Goal: Information Seeking & Learning: Learn about a topic

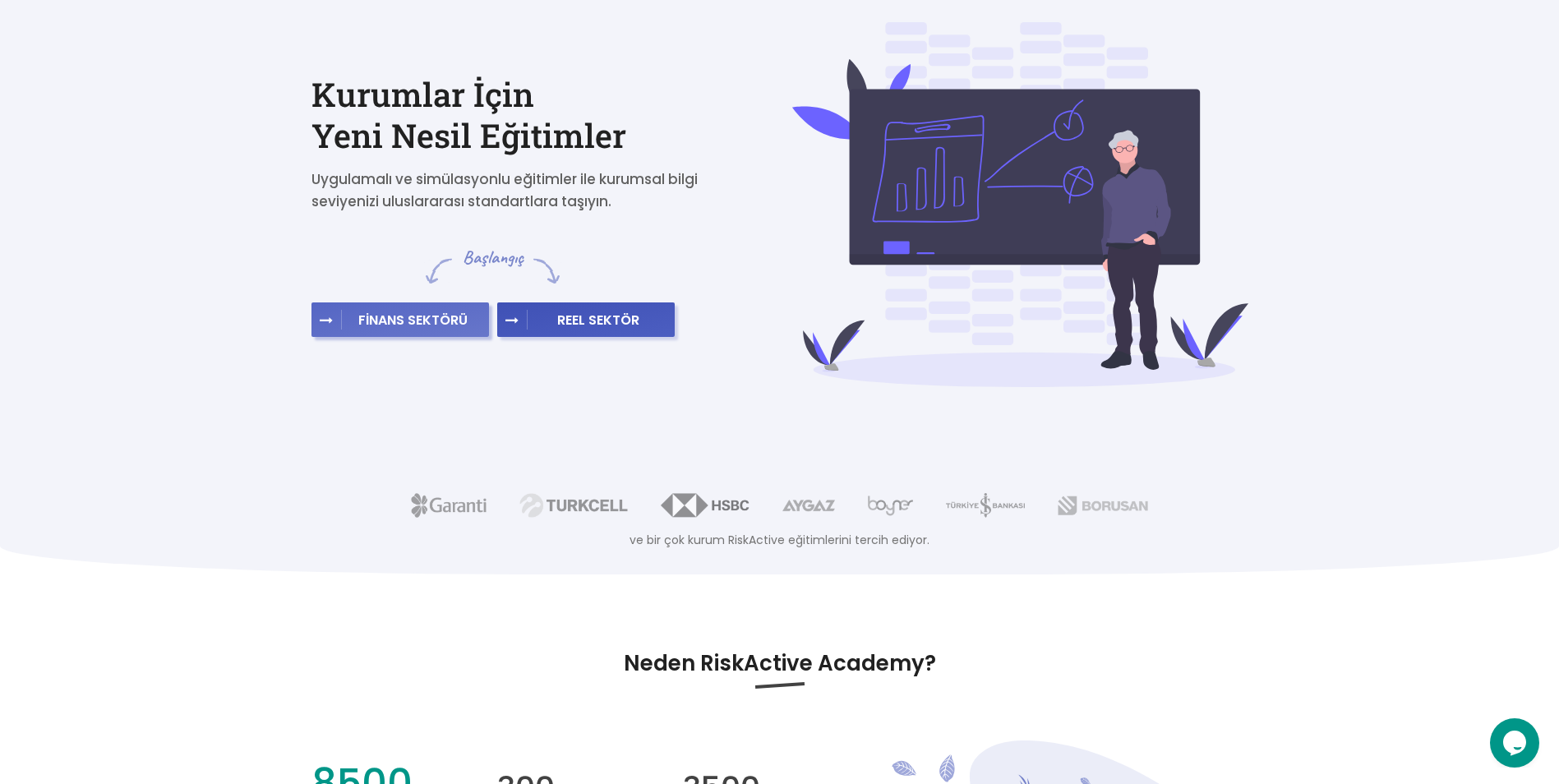
click at [417, 315] on span "FİNANS SEKTÖRÜ" at bounding box center [413, 320] width 142 height 17
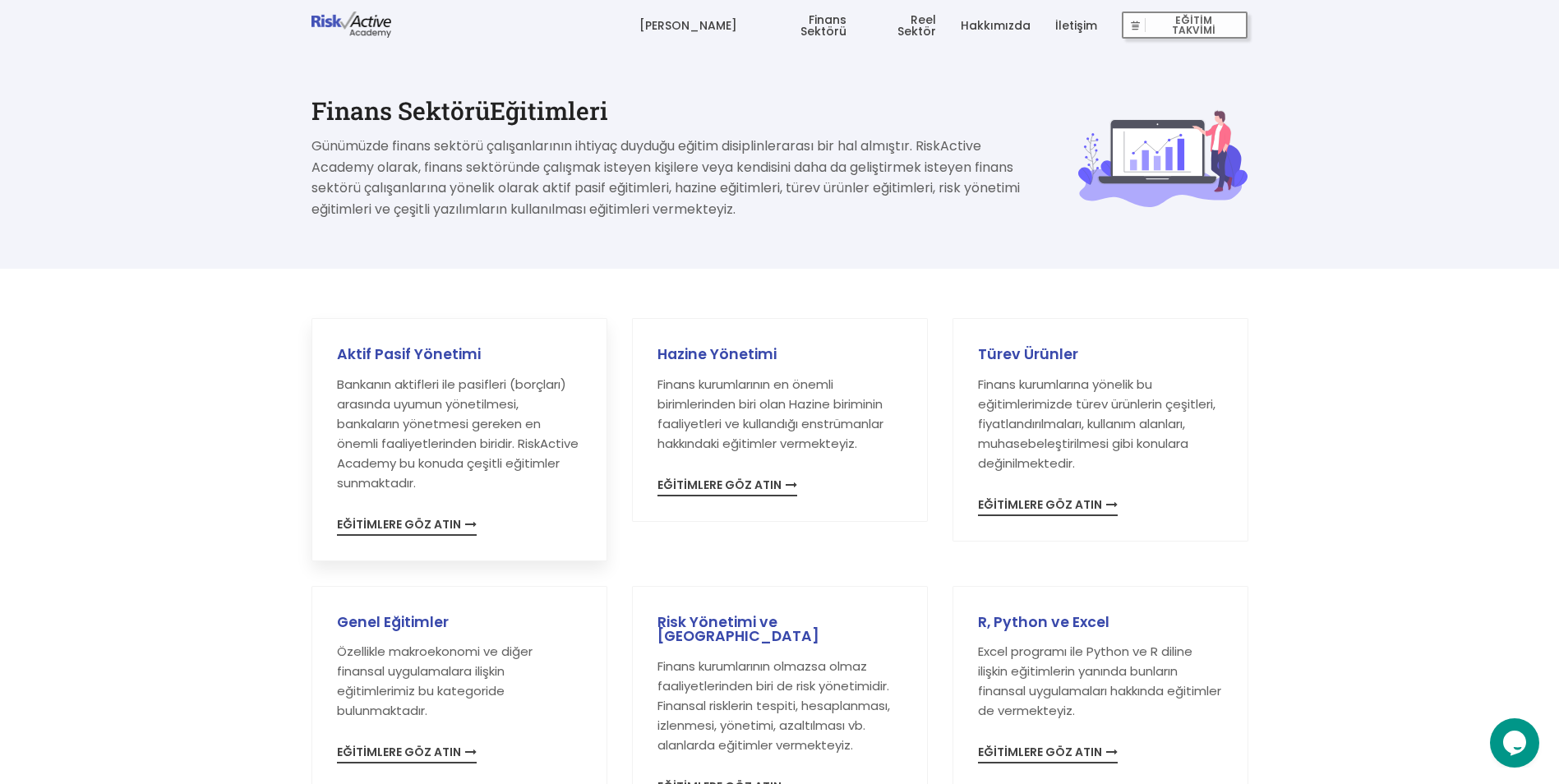
click at [439, 525] on span "EĞİTİMLERE GÖZ ATIN" at bounding box center [407, 526] width 140 height 17
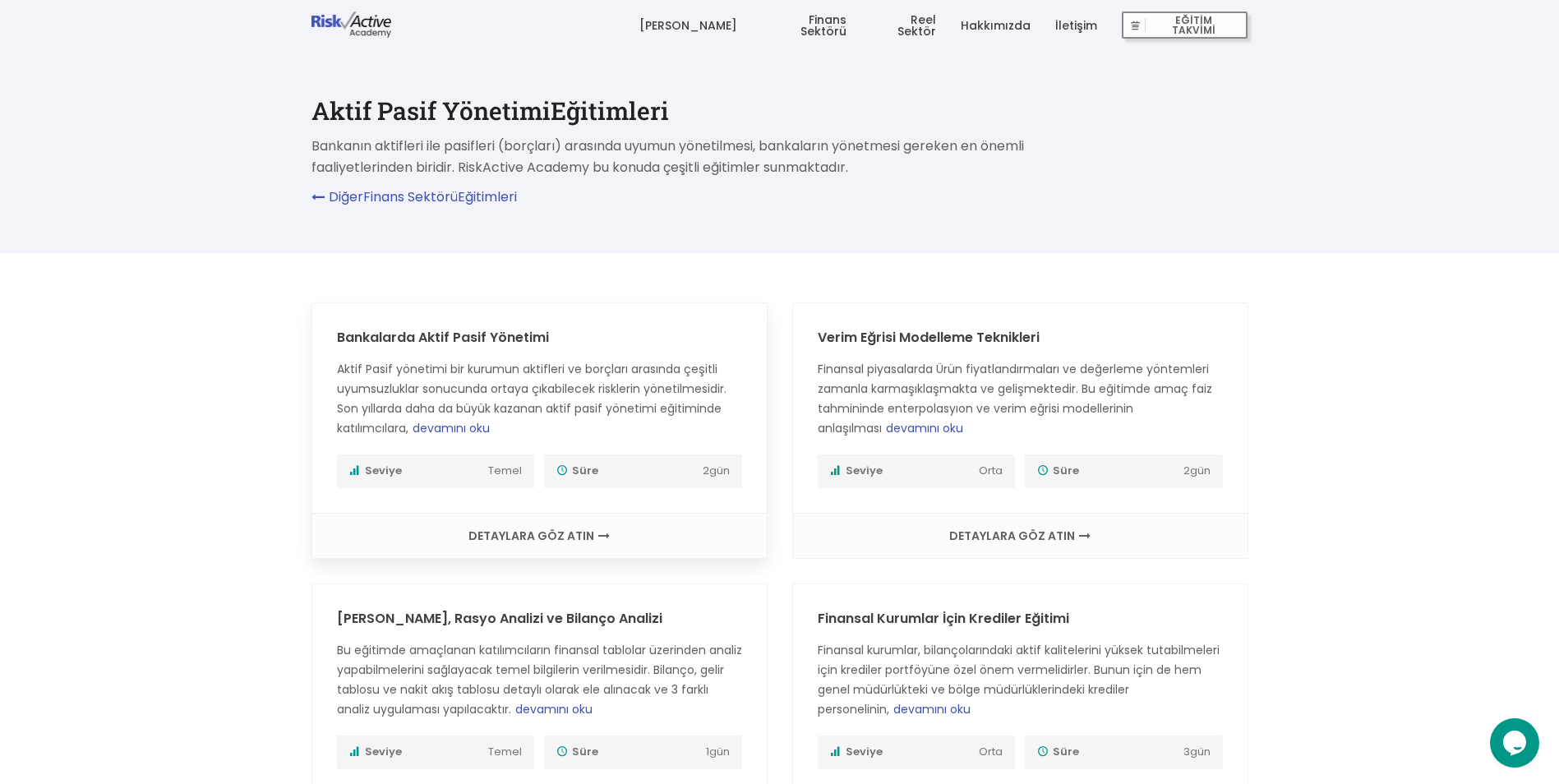
scroll to position [411, 0]
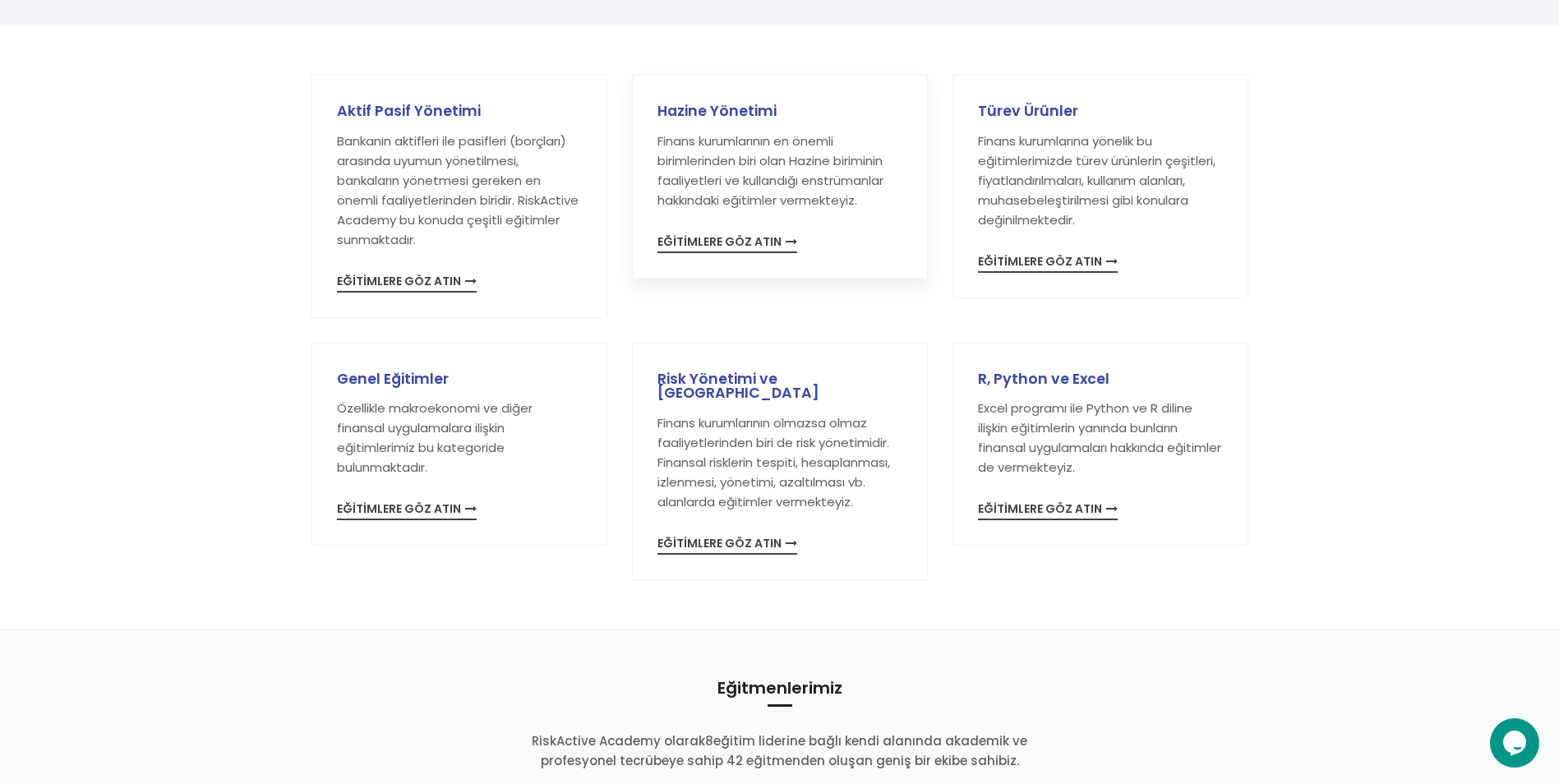
scroll to position [246, 0]
click at [699, 534] on span "EĞİTİMLERE GÖZ ATIN" at bounding box center [727, 542] width 140 height 17
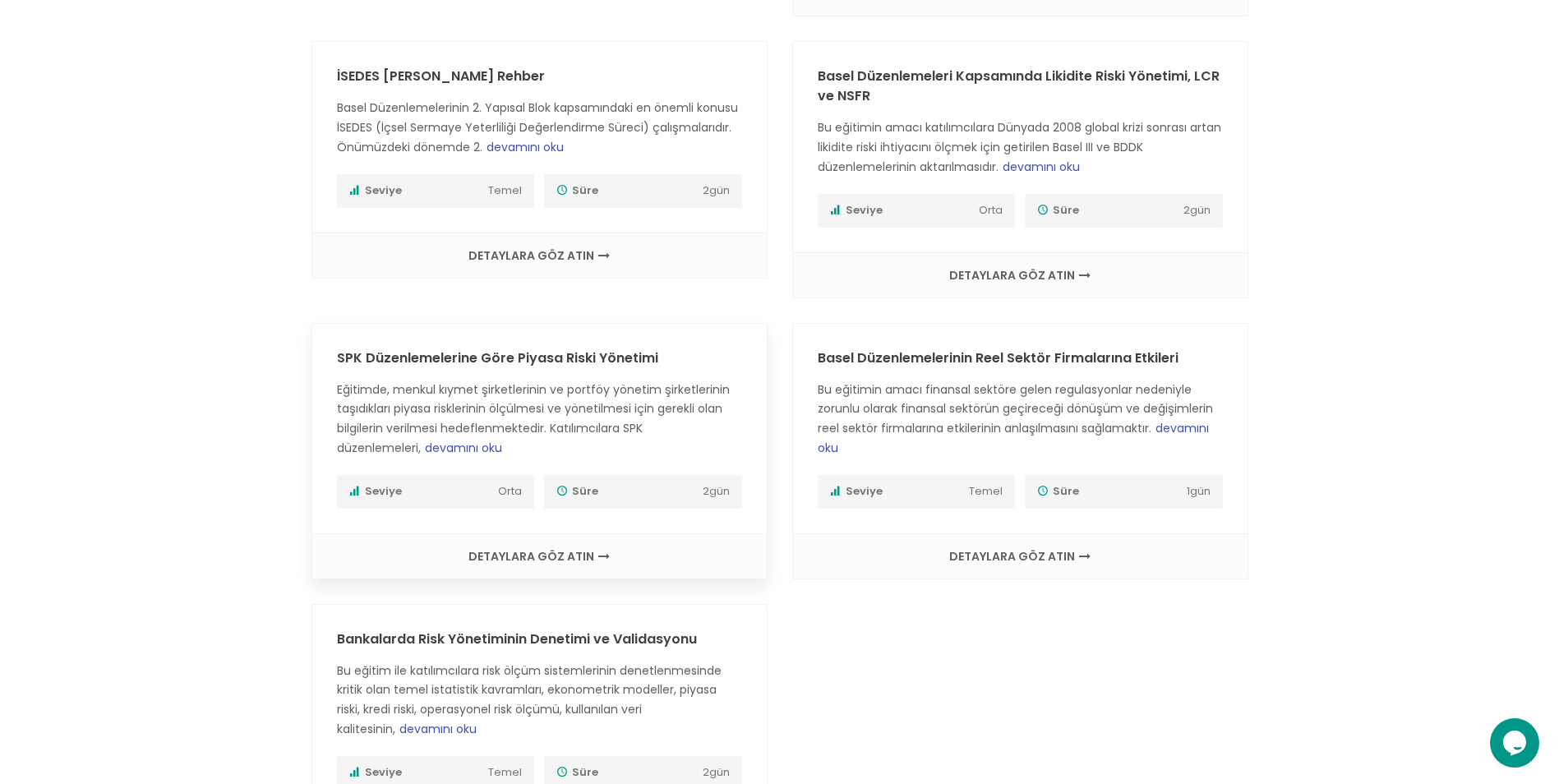
scroll to position [3943, 0]
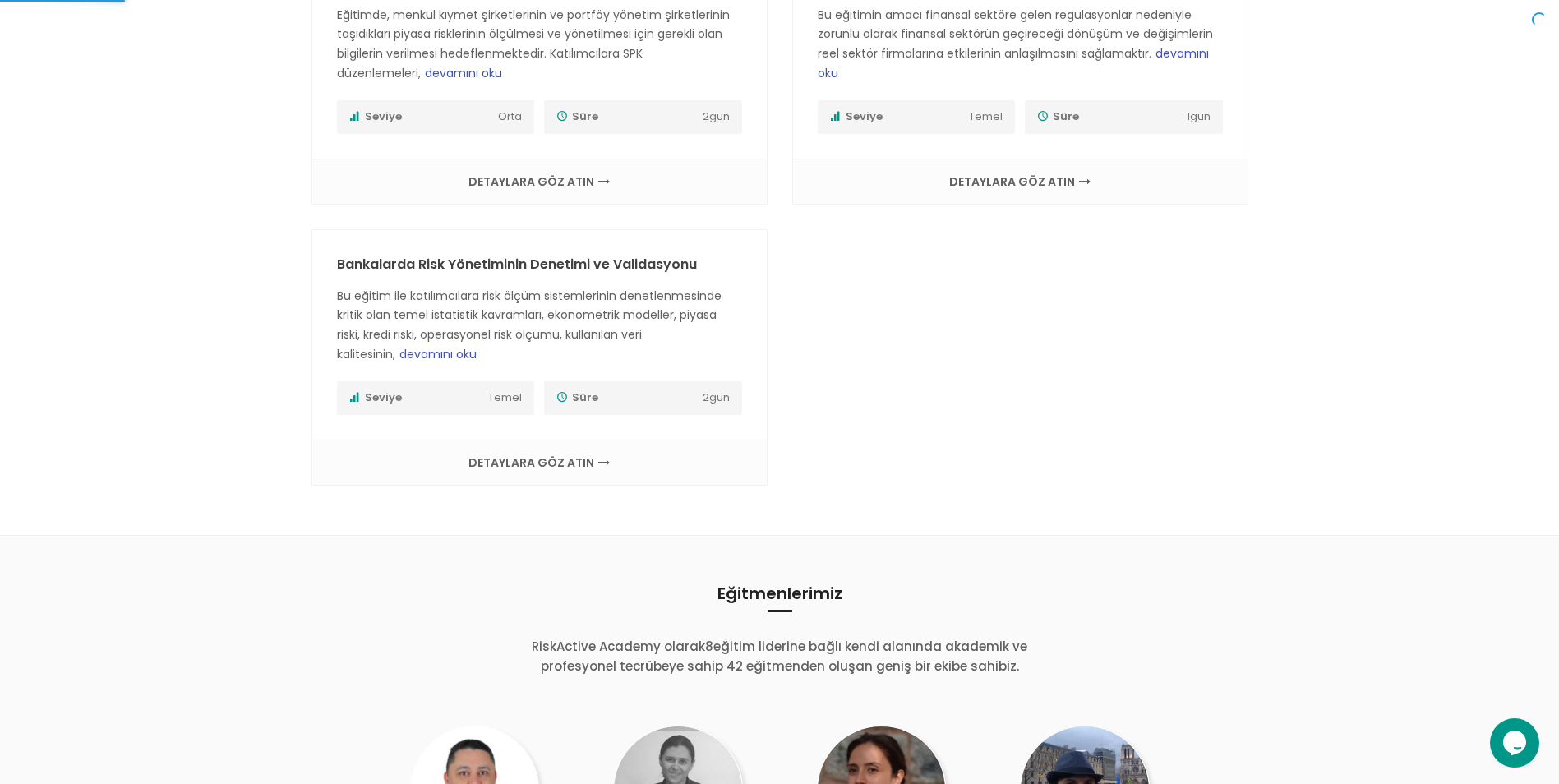
scroll to position [246, 0]
